Goal: Register for event/course

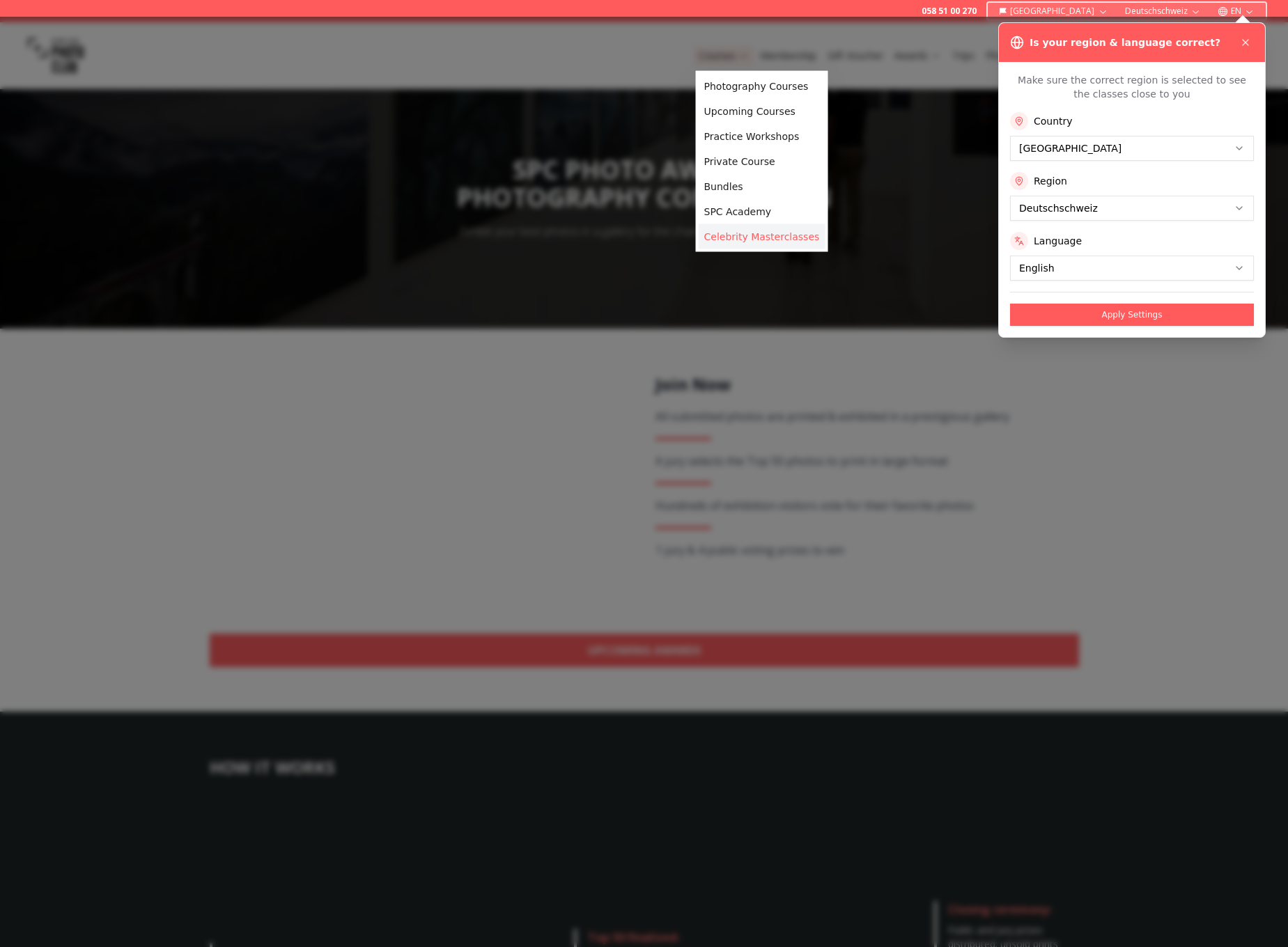
click at [743, 229] on link "Celebrity Masterclasses" at bounding box center [763, 237] width 127 height 25
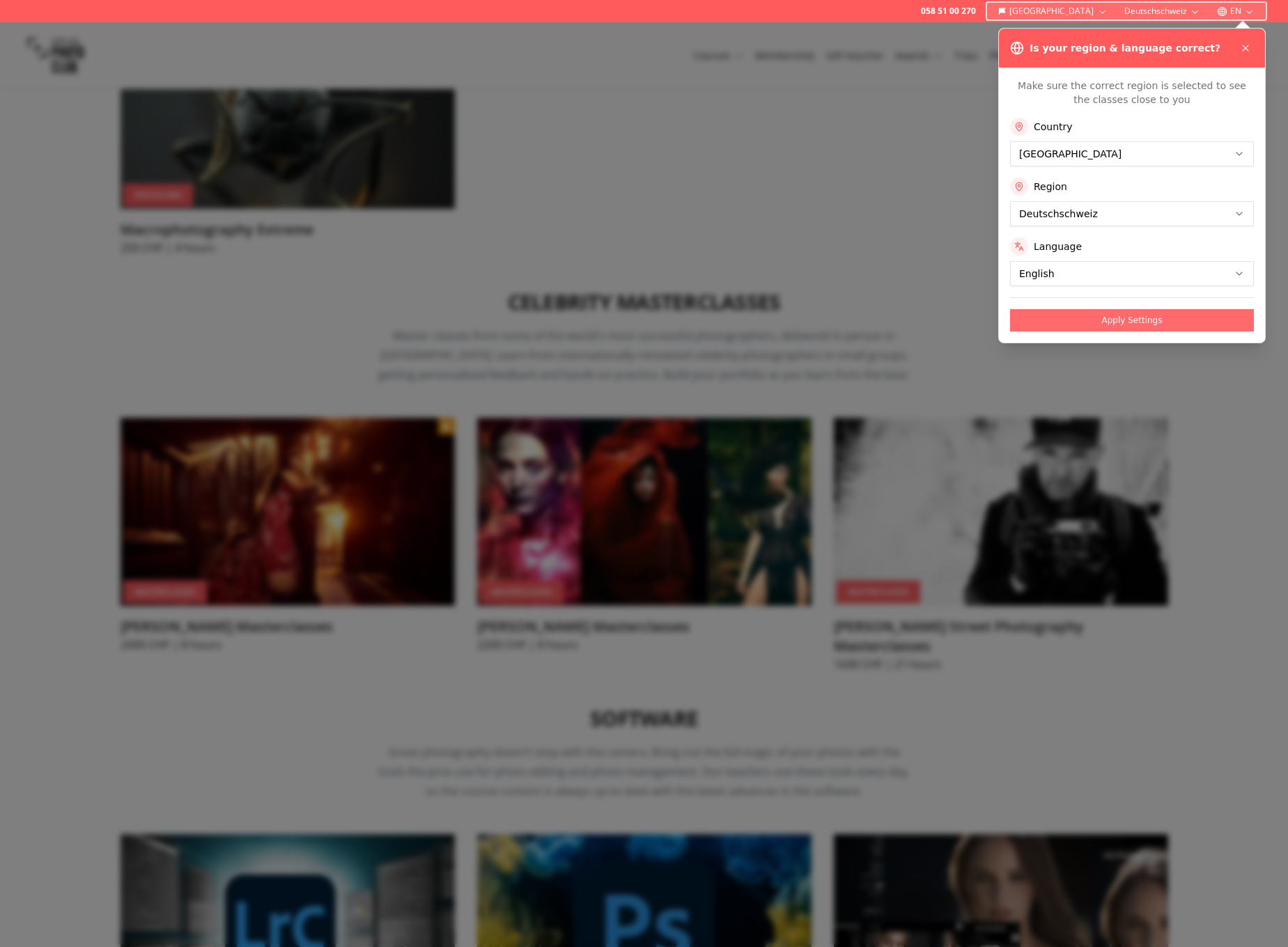
click at [1107, 320] on button "Apply Settings" at bounding box center [1133, 320] width 244 height 22
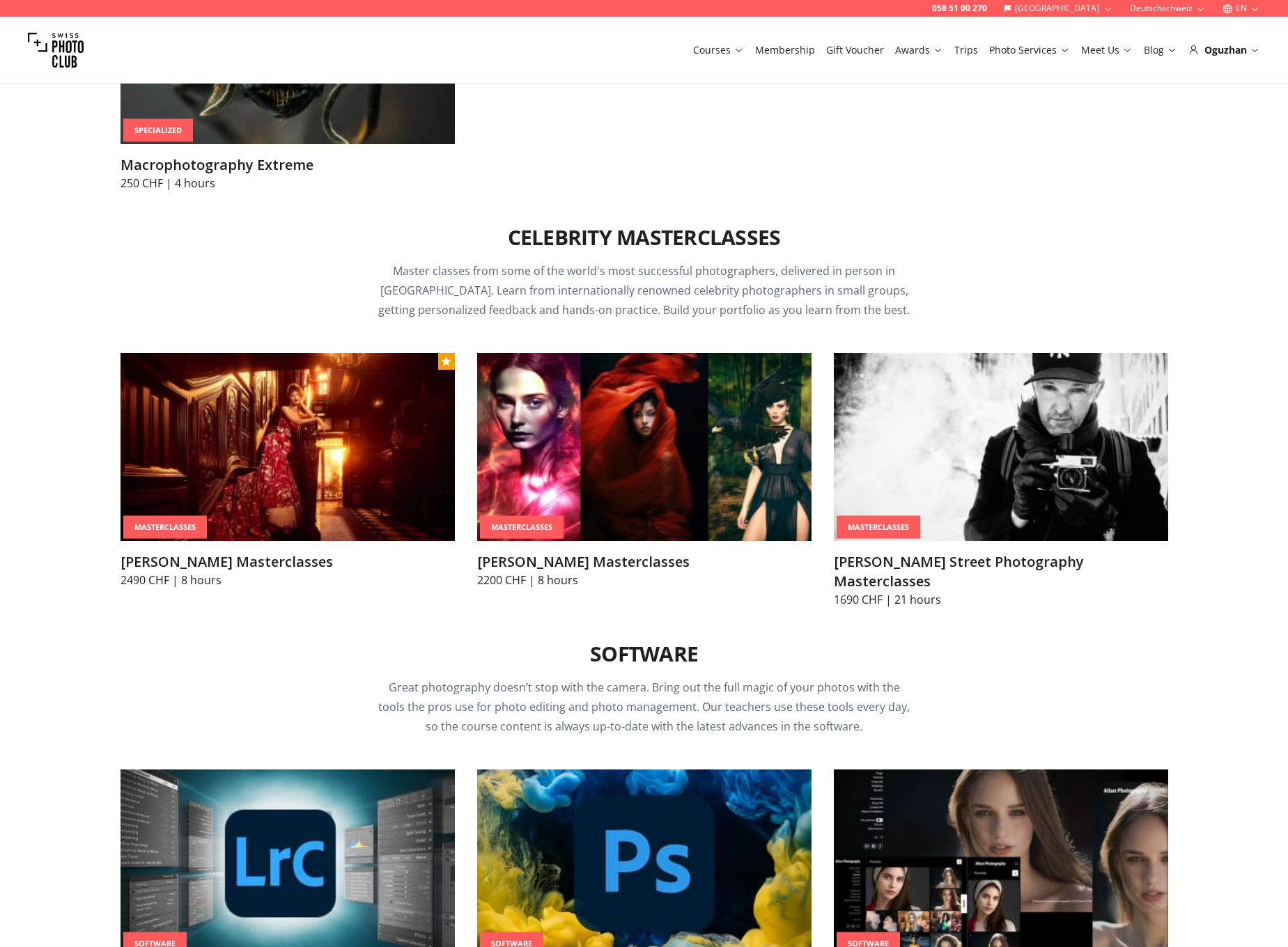
scroll to position [3991, 0]
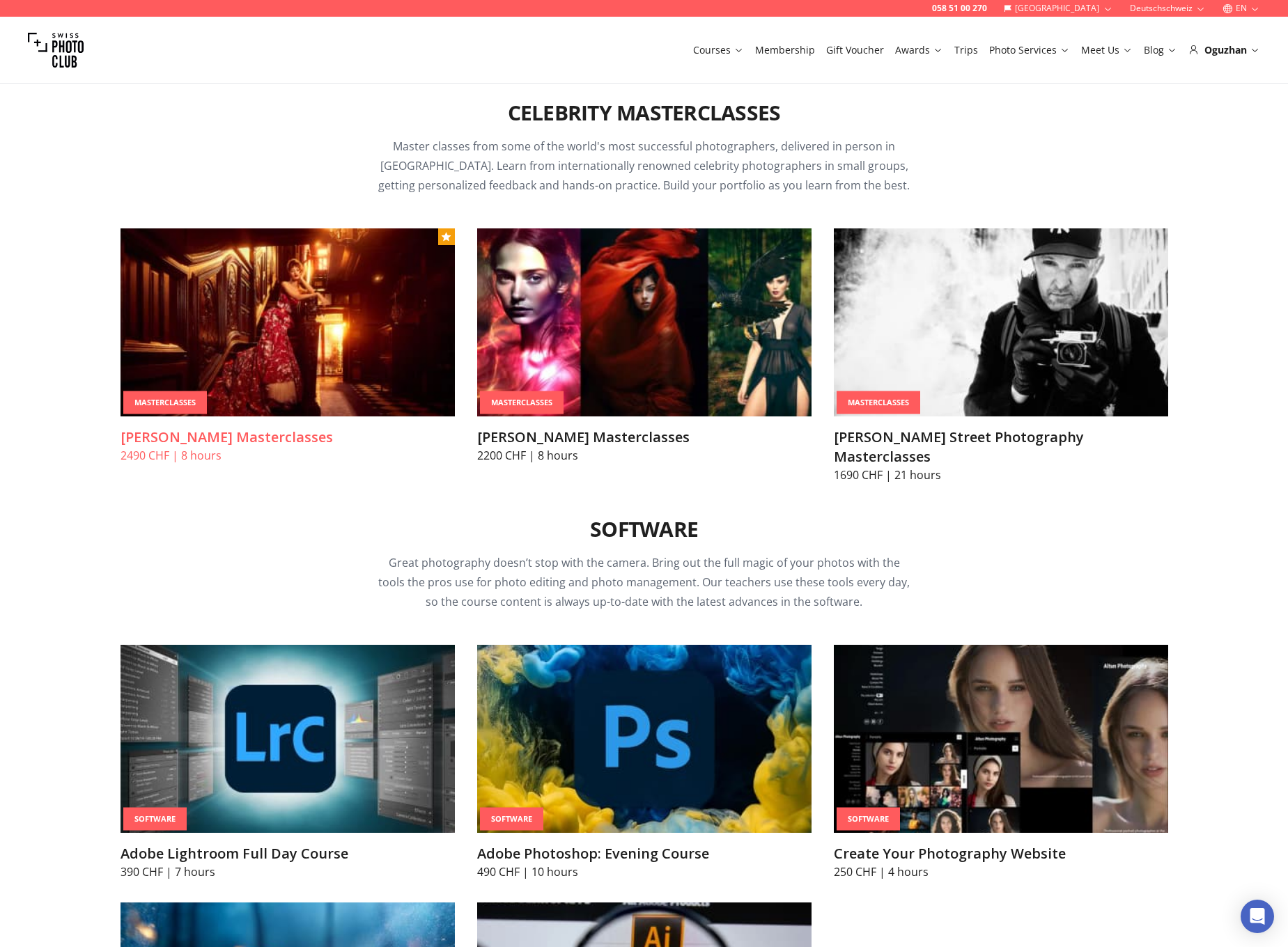
click at [329, 298] on img at bounding box center [287, 322] width 334 height 188
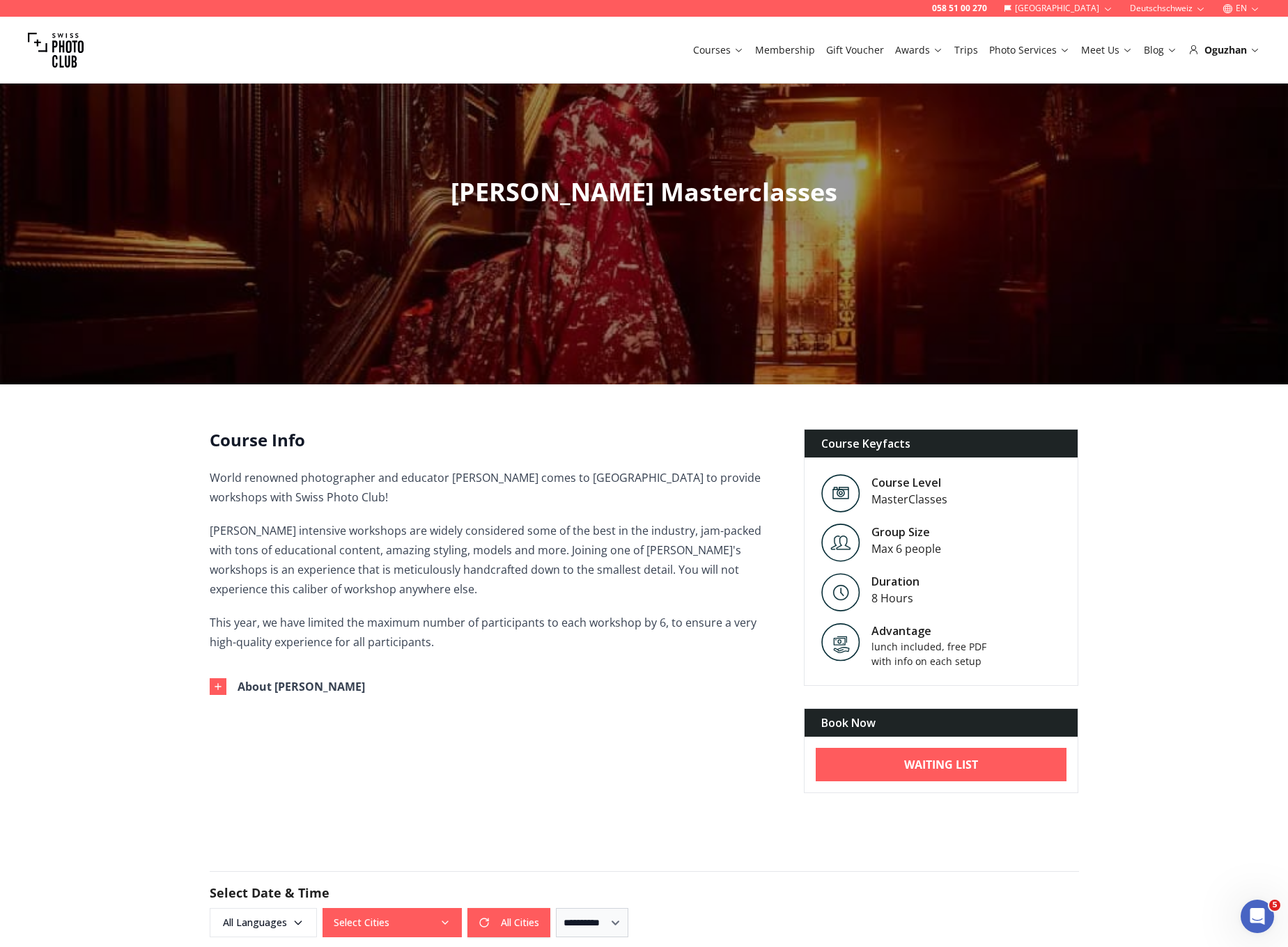
scroll to position [673, 0]
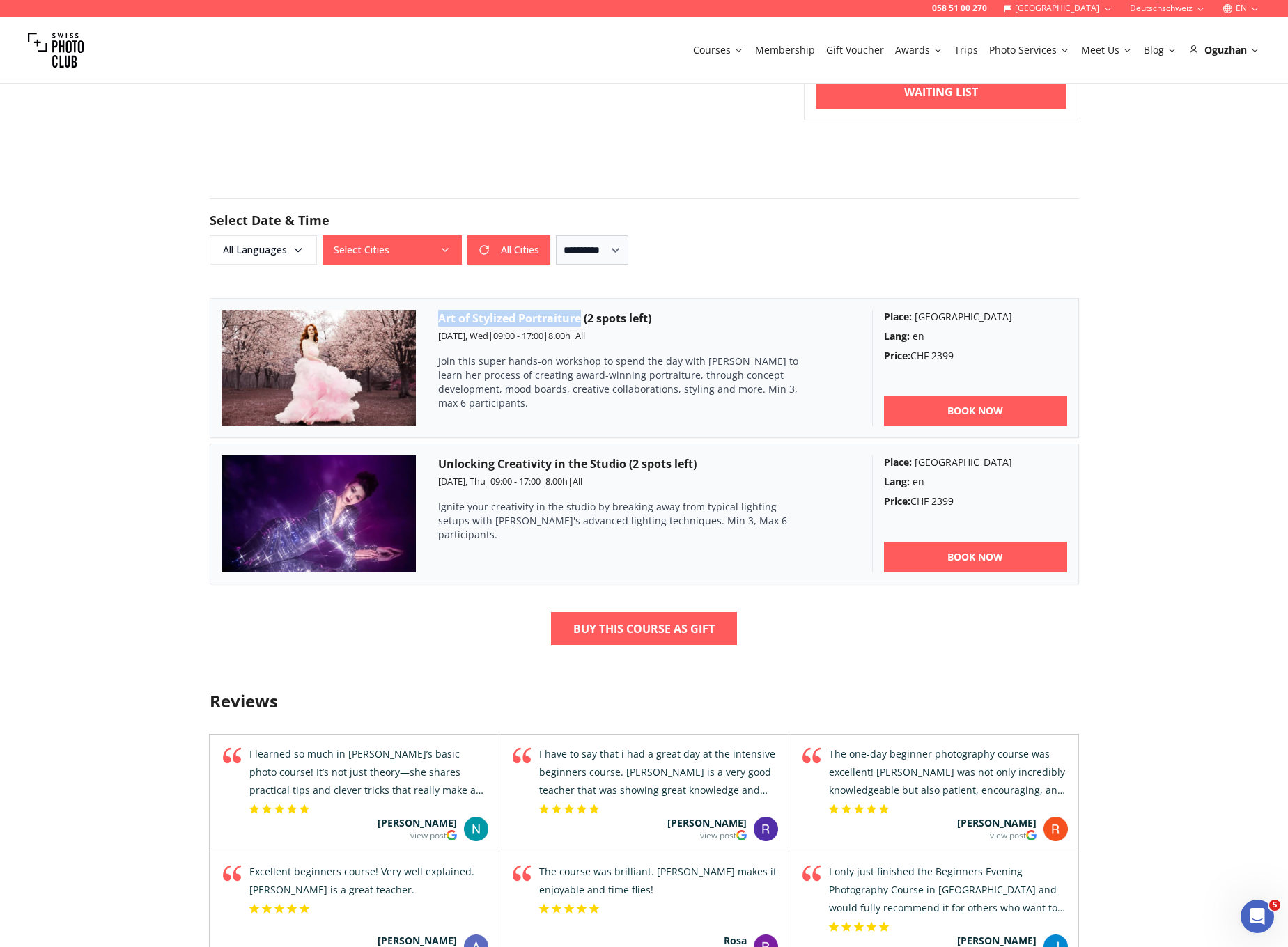
drag, startPoint x: 438, startPoint y: 319, endPoint x: 578, endPoint y: 321, distance: 140.0
click at [579, 321] on h3 "Art of Stylized Portraiture (2 spots left)" at bounding box center [644, 318] width 412 height 17
copy h3 "Art of Stylized Portraiture"
drag, startPoint x: 438, startPoint y: 461, endPoint x: 621, endPoint y: 460, distance: 183.0
click at [623, 460] on h3 "Unlocking Creativity in the Studio (2 spots left)" at bounding box center [644, 464] width 412 height 17
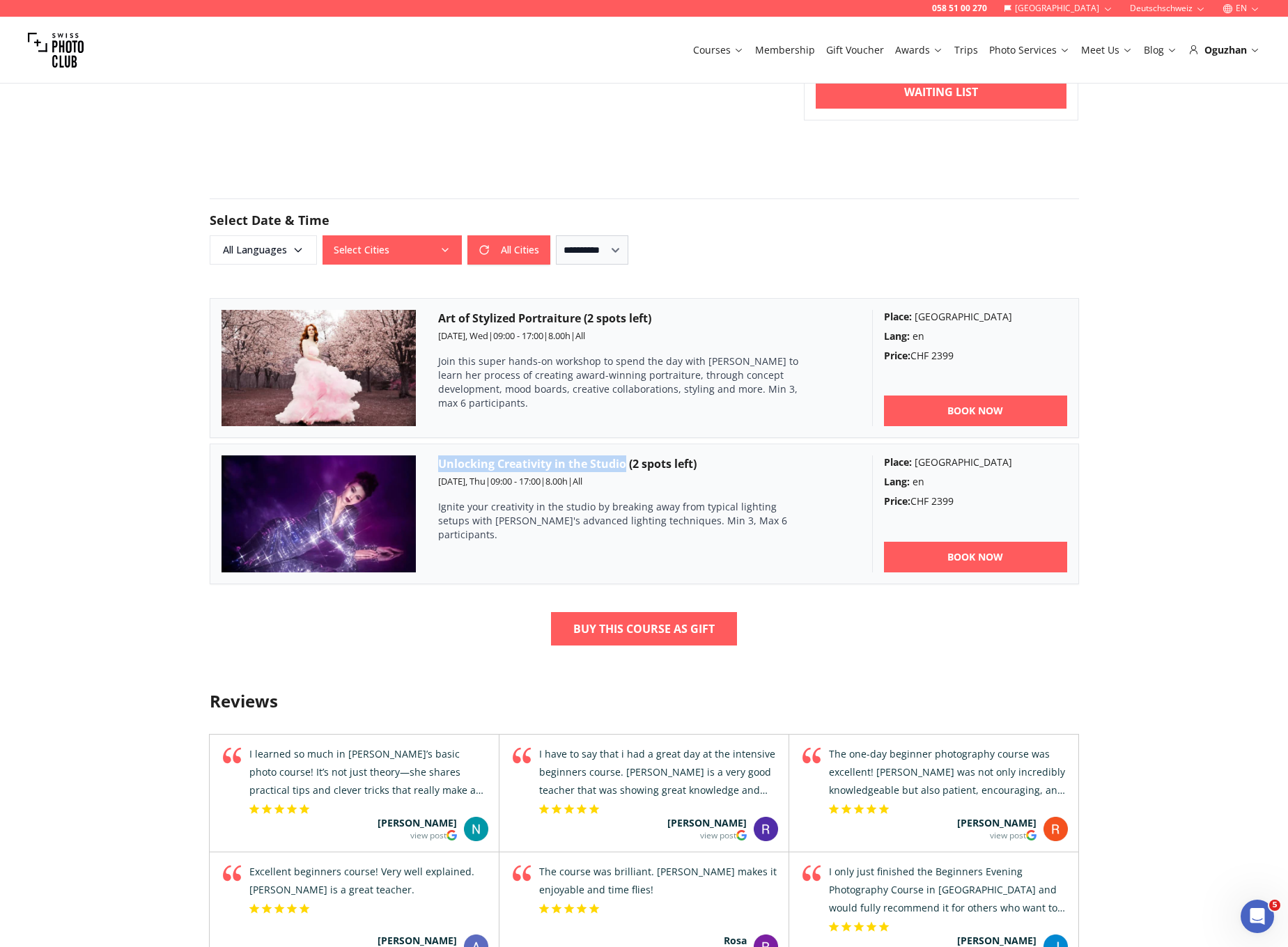
copy h3 "Unlocking Creativity in the Studio"
